Goal: Task Accomplishment & Management: Manage account settings

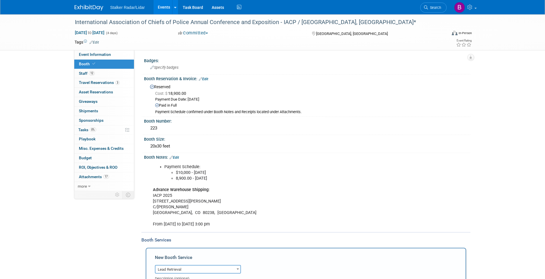
select select "7"
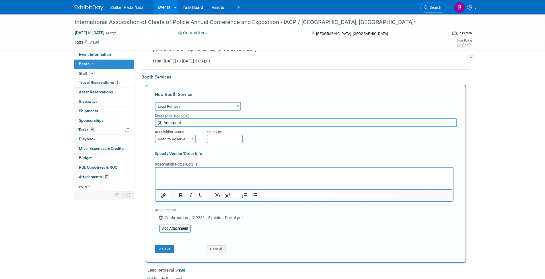
scroll to position [162, 0]
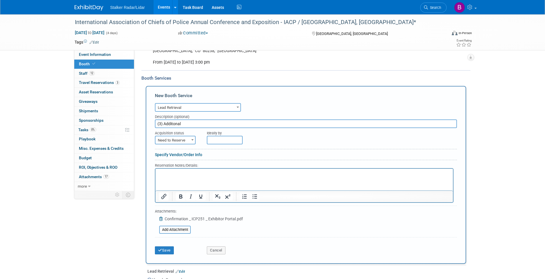
click at [183, 136] on span "Need to Reserve" at bounding box center [175, 140] width 40 height 8
select select "2"
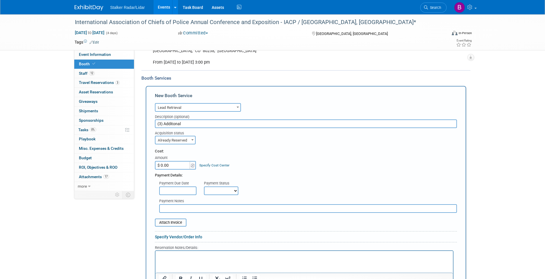
click at [170, 162] on input "$ 0.00" at bounding box center [173, 165] width 36 height 9
type input "$ 447.00"
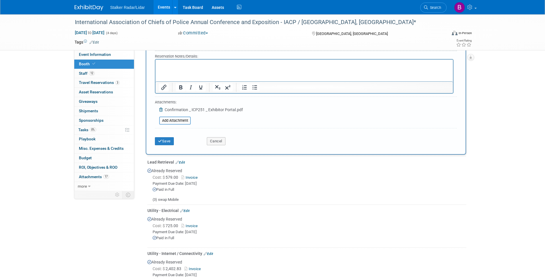
scroll to position [357, 0]
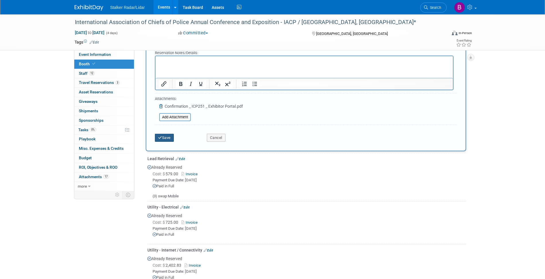
click at [157, 136] on button "Save" at bounding box center [164, 138] width 19 height 8
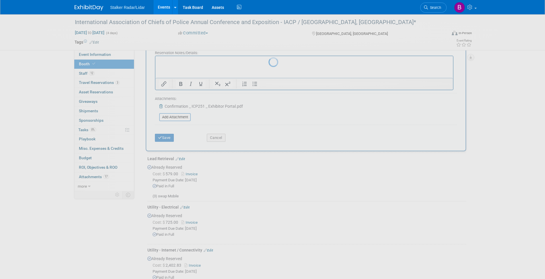
scroll to position [292, 0]
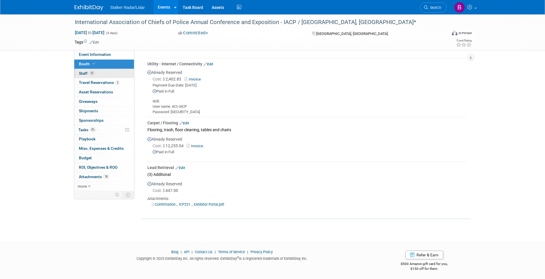
click at [89, 73] on span "Staff 12" at bounding box center [87, 73] width 16 height 5
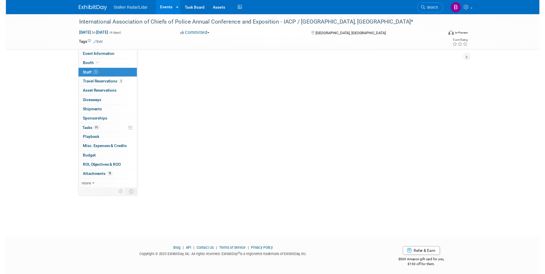
scroll to position [0, 0]
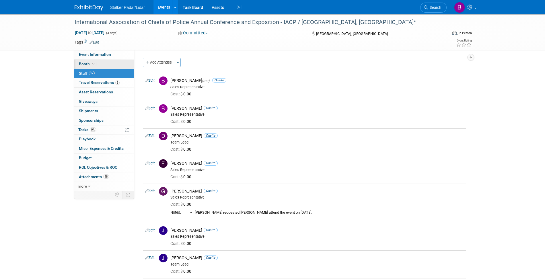
click at [94, 61] on link "Booth" at bounding box center [104, 64] width 60 height 9
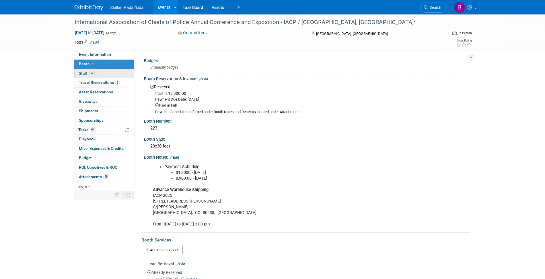
click at [95, 73] on span "12" at bounding box center [92, 73] width 6 height 4
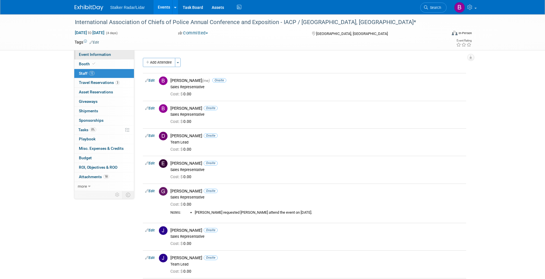
click at [95, 54] on span "Event Information" at bounding box center [95, 54] width 32 height 5
select select "International"
select select "Stalker Radar | Street Dynamics"
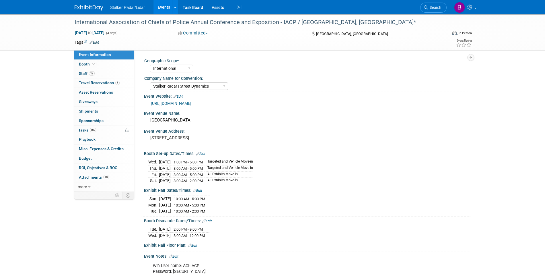
drag, startPoint x: 148, startPoint y: 204, endPoint x: 217, endPoint y: 212, distance: 69.6
click at [210, 212] on tbody "[DATE] 10:00 AM - 5:00 PM [DATE] 10:00 AM - 5:00 PM Tue." at bounding box center [178, 205] width 61 height 18
click at [221, 216] on div "Exhibit Hall Dates/Times: Edit [DATE] 10:00 AM - 5:00 PM [DATE]" at bounding box center [305, 201] width 329 height 30
drag, startPoint x: 219, startPoint y: 217, endPoint x: 145, endPoint y: 203, distance: 75.5
click at [145, 203] on div "[DATE] 10:00 AM - 5:00 PM [DATE] 10:00 AM - 5:00 PM" at bounding box center [307, 203] width 326 height 22
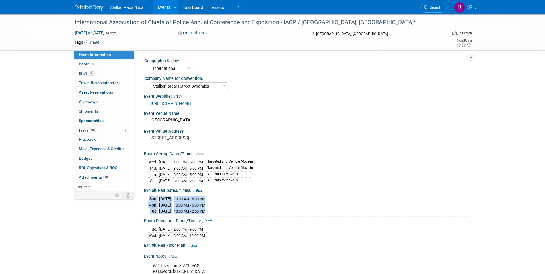
click at [166, 208] on td "[DATE]" at bounding box center [165, 205] width 12 height 6
drag, startPoint x: 146, startPoint y: 203, endPoint x: 230, endPoint y: 214, distance: 84.3
click at [230, 214] on div "[DATE] 10:00 AM - 5:00 PM [DATE] 10:00 AM - 5:00 PM" at bounding box center [307, 203] width 326 height 22
click at [193, 213] on td "10:00 AM - 2:00 PM" at bounding box center [188, 211] width 35 height 6
click at [193, 212] on tbody "[DATE] 10:00 AM - 5:00 PM [DATE] 10:00 AM - 5:00 PM Tue." at bounding box center [178, 205] width 61 height 18
